Goal: Task Accomplishment & Management: Use online tool/utility

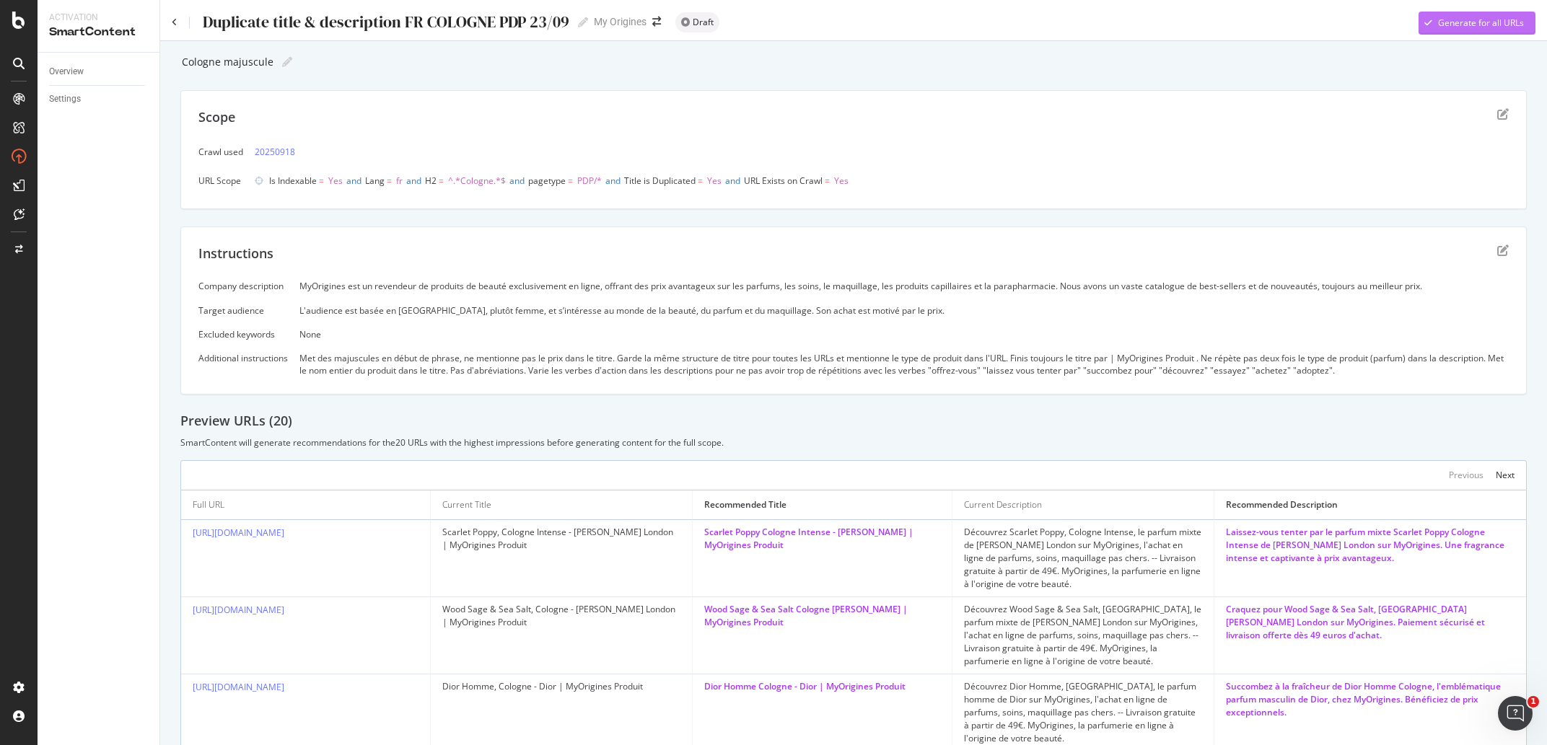
click at [1466, 23] on div "Generate for all URLs" at bounding box center [1481, 23] width 86 height 12
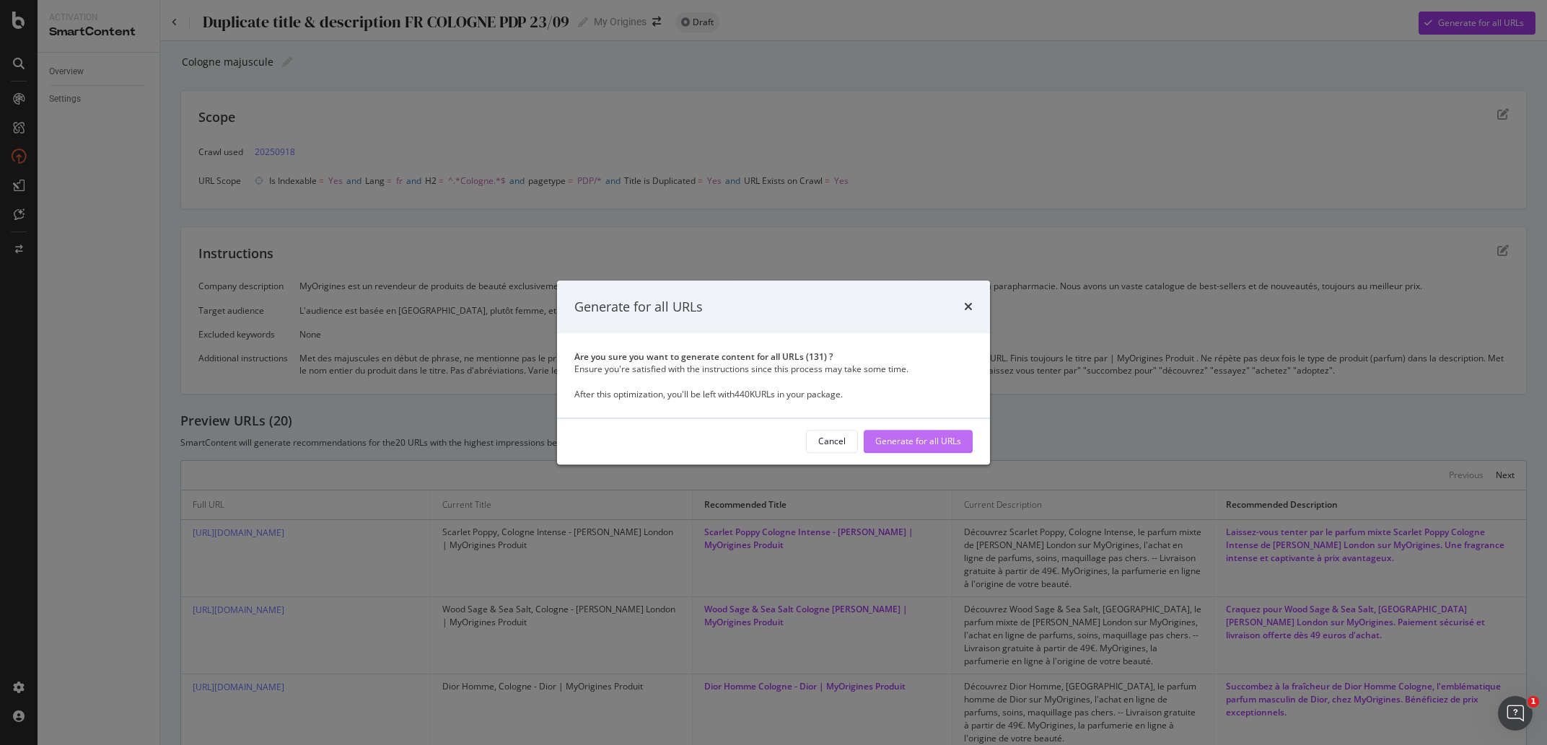
click at [938, 440] on div "Generate for all URLs" at bounding box center [918, 442] width 86 height 12
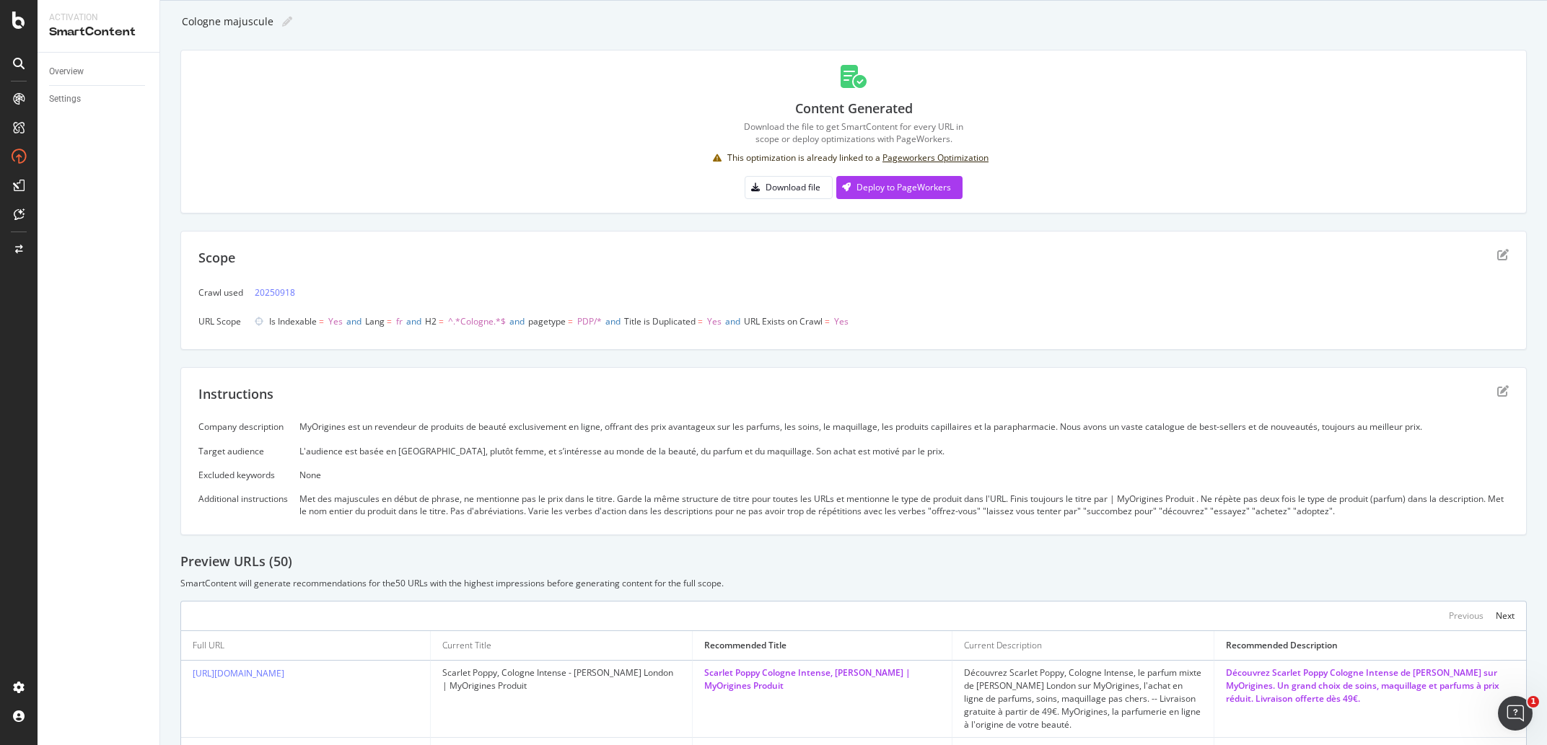
scroll to position [36, 0]
click at [917, 187] on div "Deploy to PageWorkers" at bounding box center [903, 191] width 95 height 12
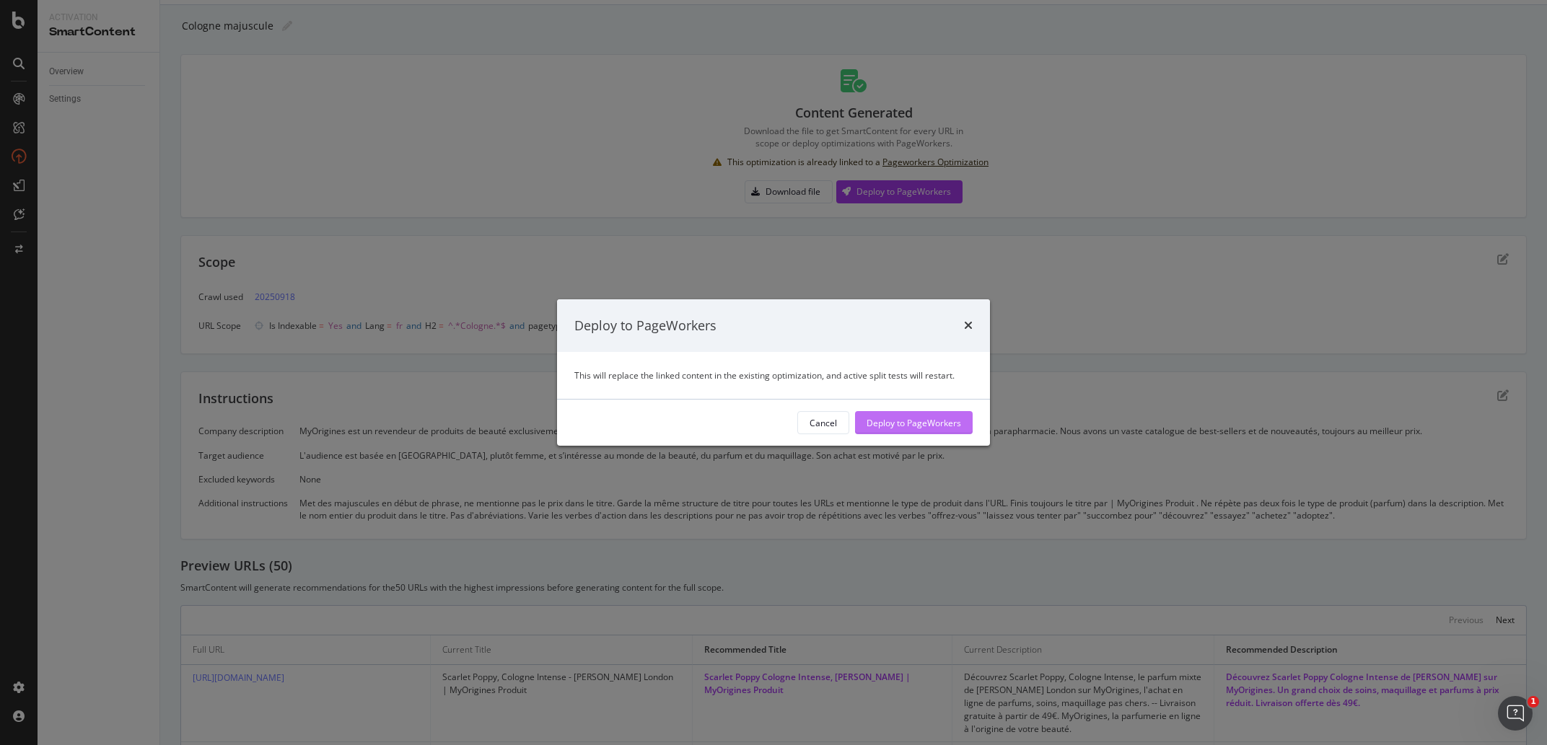
click at [906, 424] on div "Deploy to PageWorkers" at bounding box center [914, 423] width 95 height 12
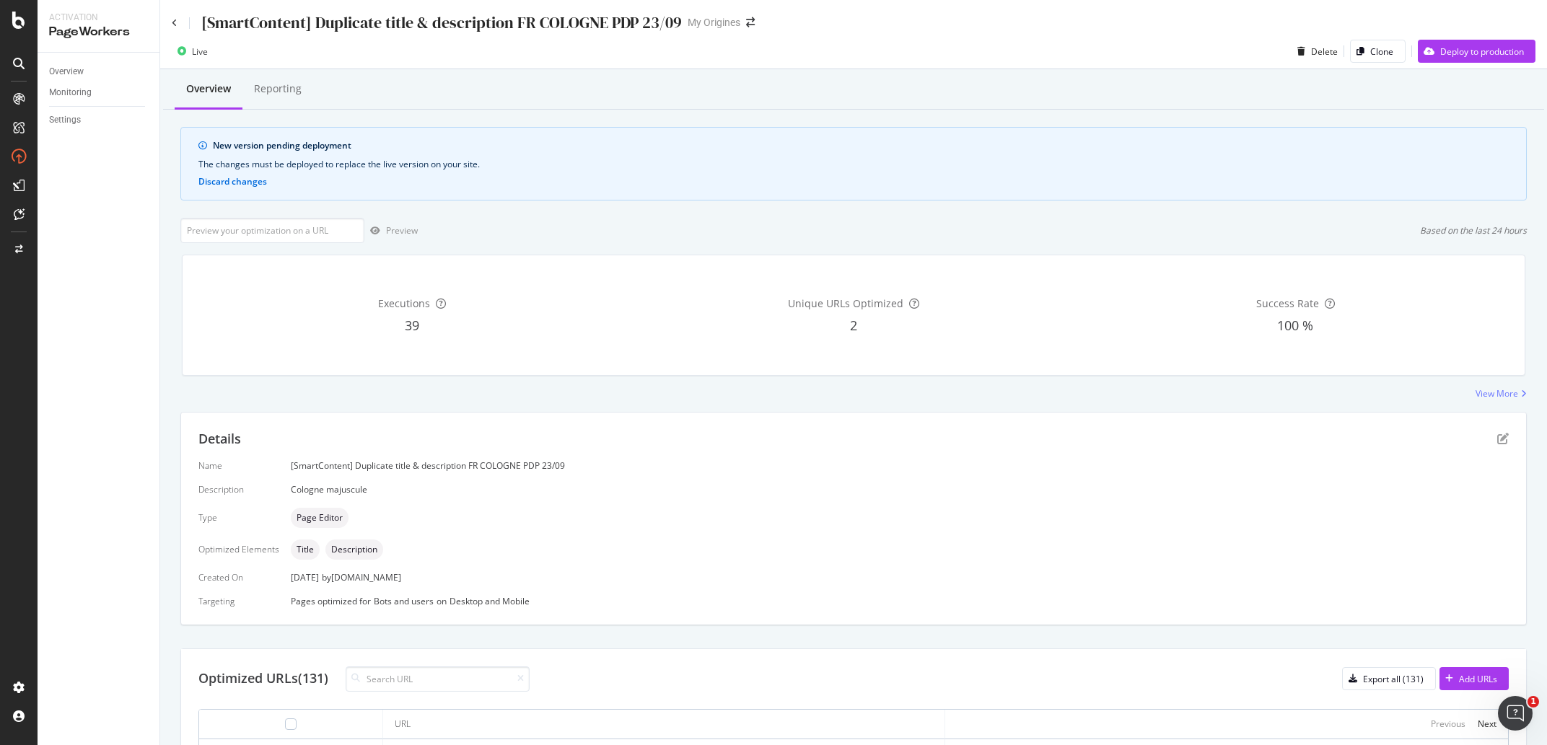
click at [636, 211] on div "Overview Reporting New version pending deployment The changes must be deployed …" at bounding box center [853, 628] width 1387 height 1118
click at [1448, 53] on div "Deploy to production" at bounding box center [1482, 51] width 84 height 12
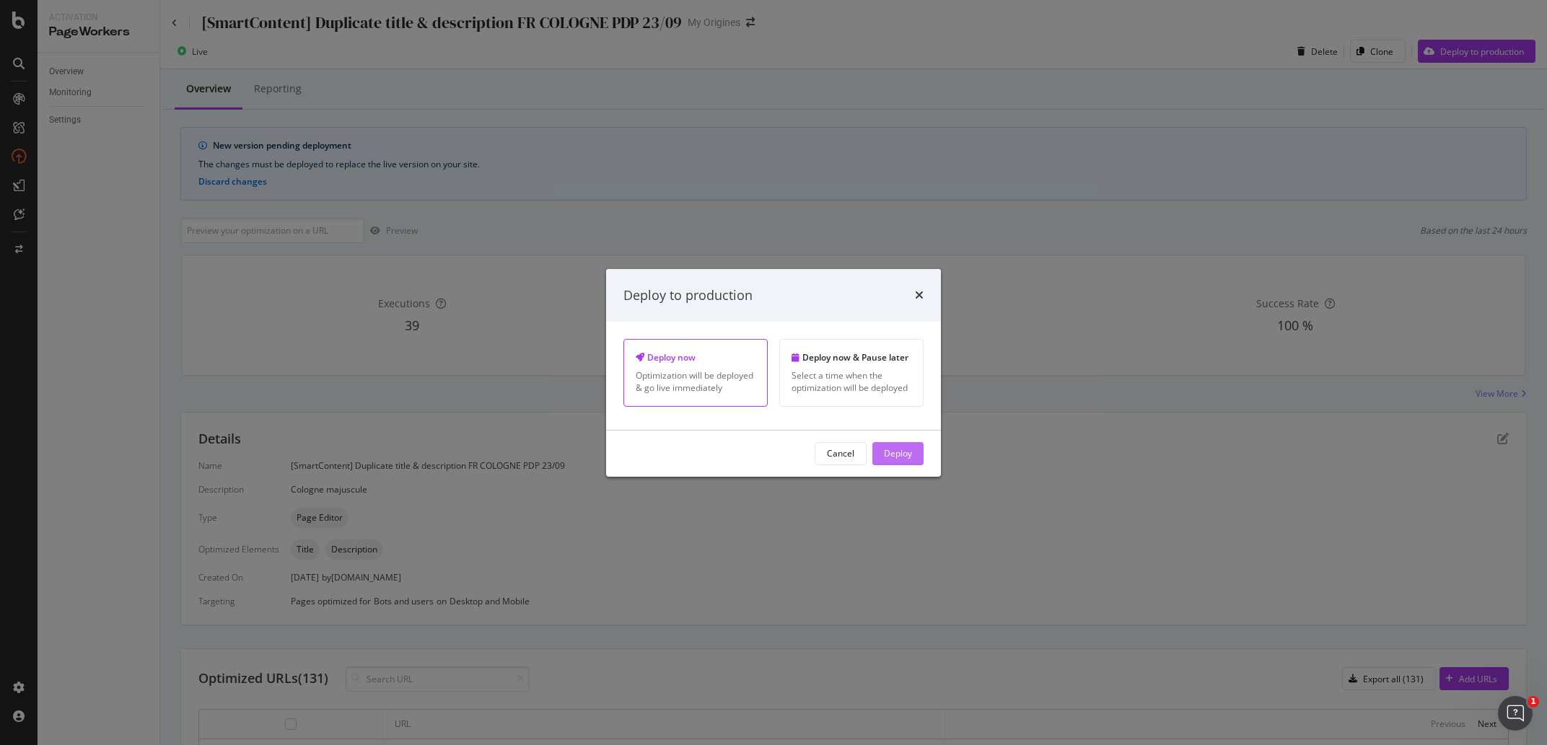
click at [909, 452] on div "Deploy" at bounding box center [898, 454] width 28 height 22
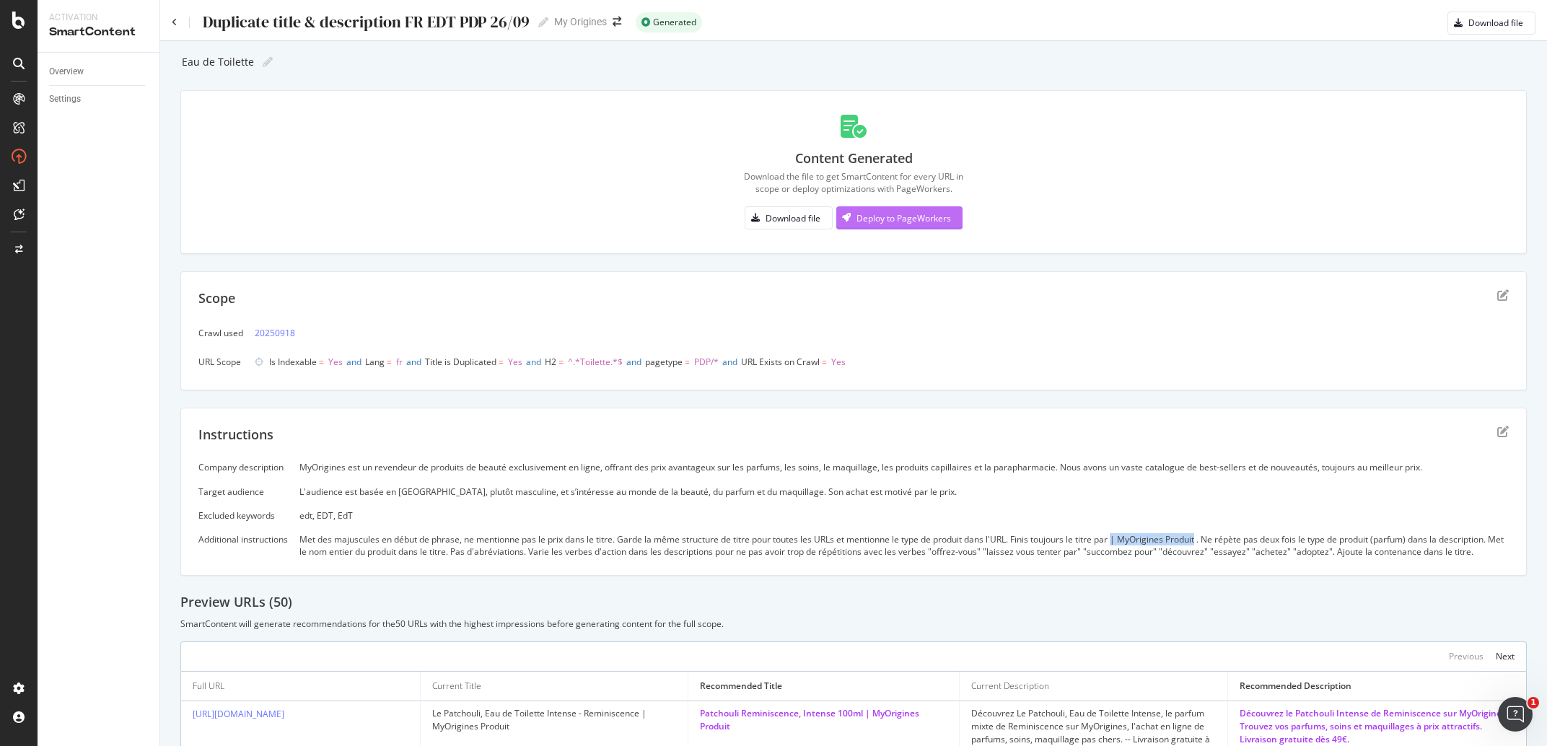
click at [921, 216] on div "Deploy to PageWorkers" at bounding box center [903, 218] width 95 height 12
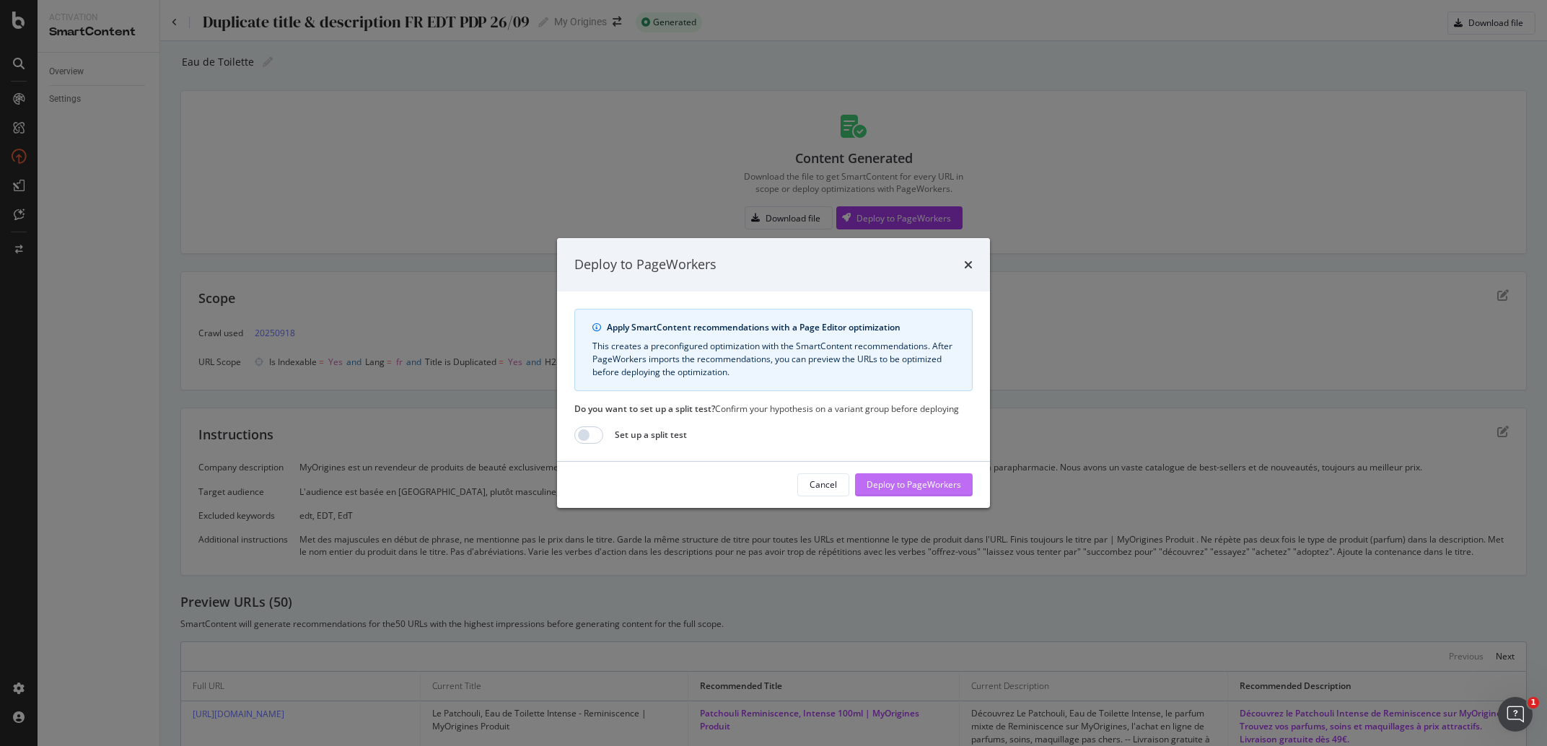
click at [935, 488] on div "Deploy to PageWorkers" at bounding box center [914, 484] width 95 height 12
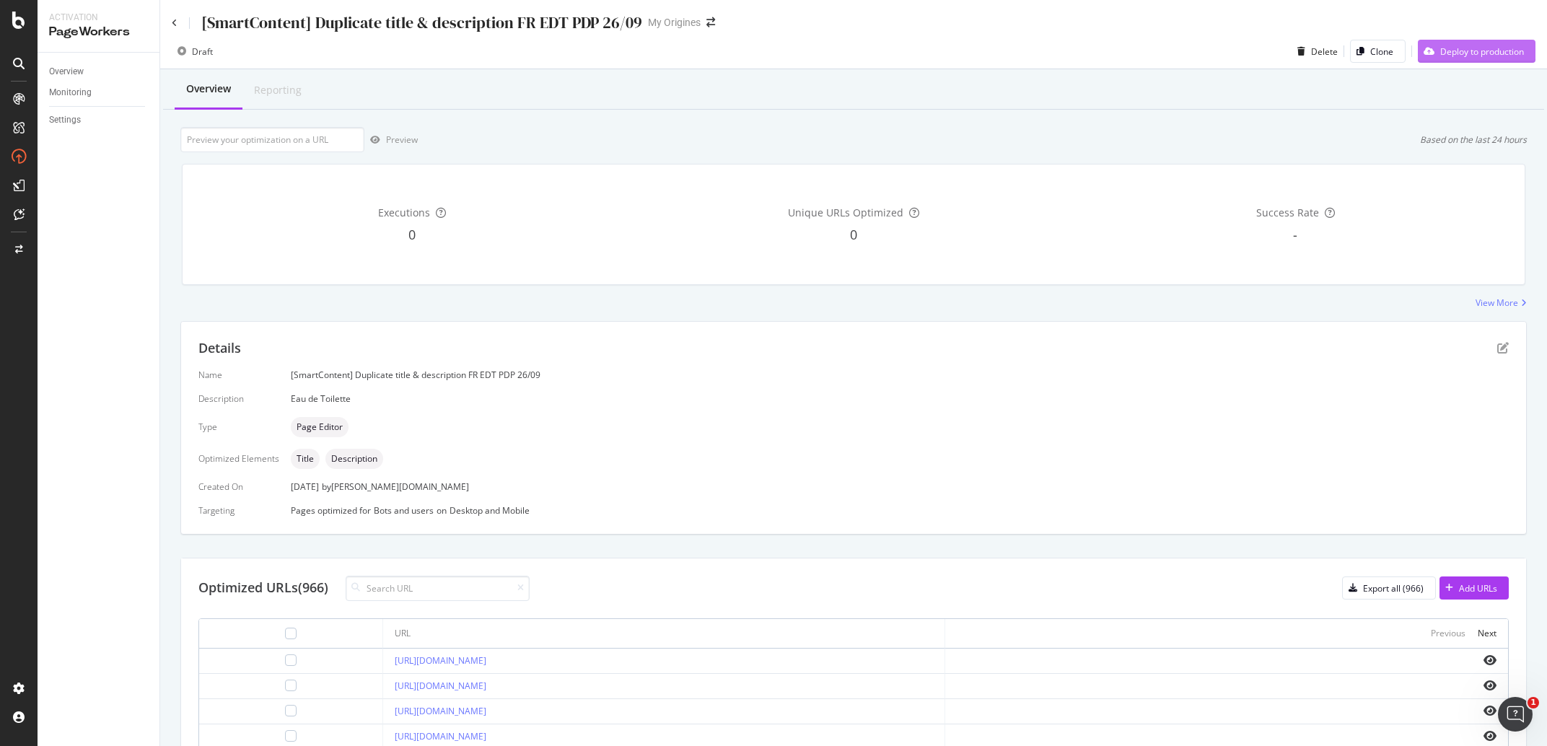
click at [1458, 61] on div "Deploy to production" at bounding box center [1471, 51] width 106 height 22
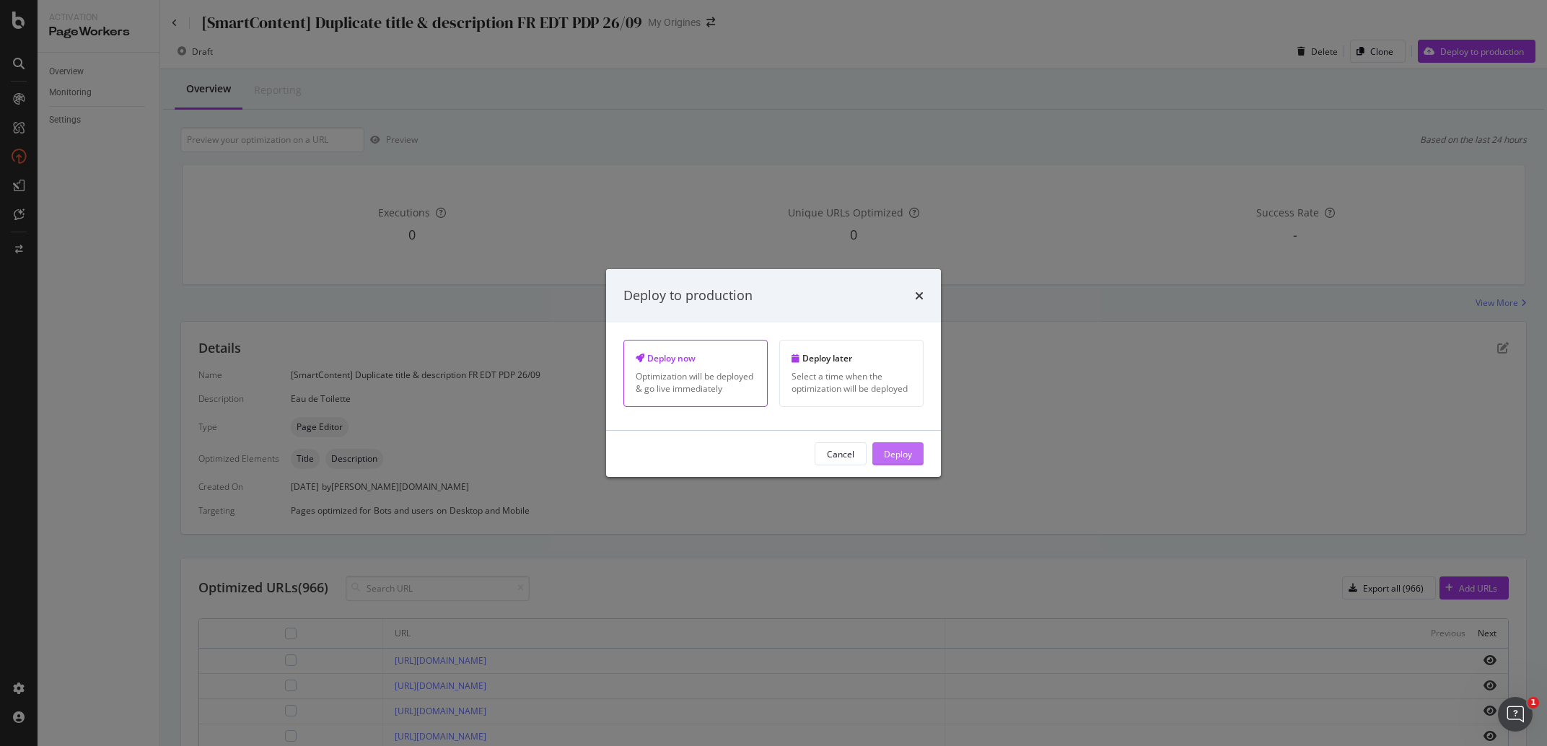
click at [895, 455] on div "Deploy" at bounding box center [898, 453] width 28 height 12
